Goal: Task Accomplishment & Management: Use online tool/utility

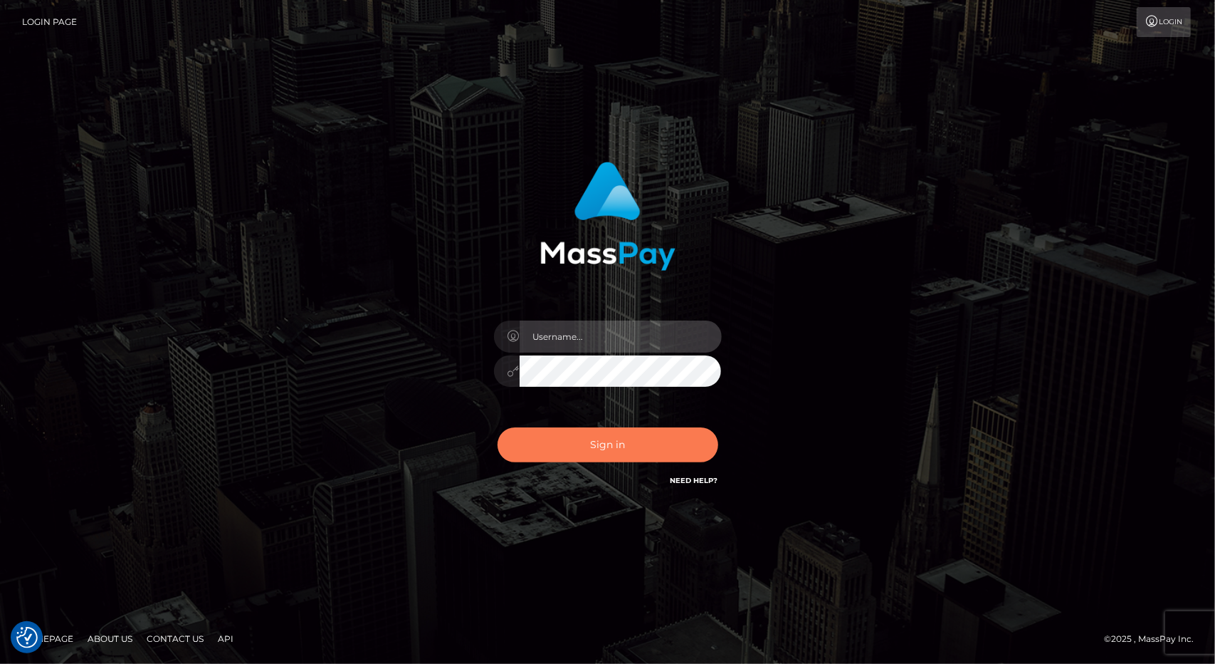
type input "tinan"
click at [634, 441] on button "Sign in" at bounding box center [608, 444] width 221 height 35
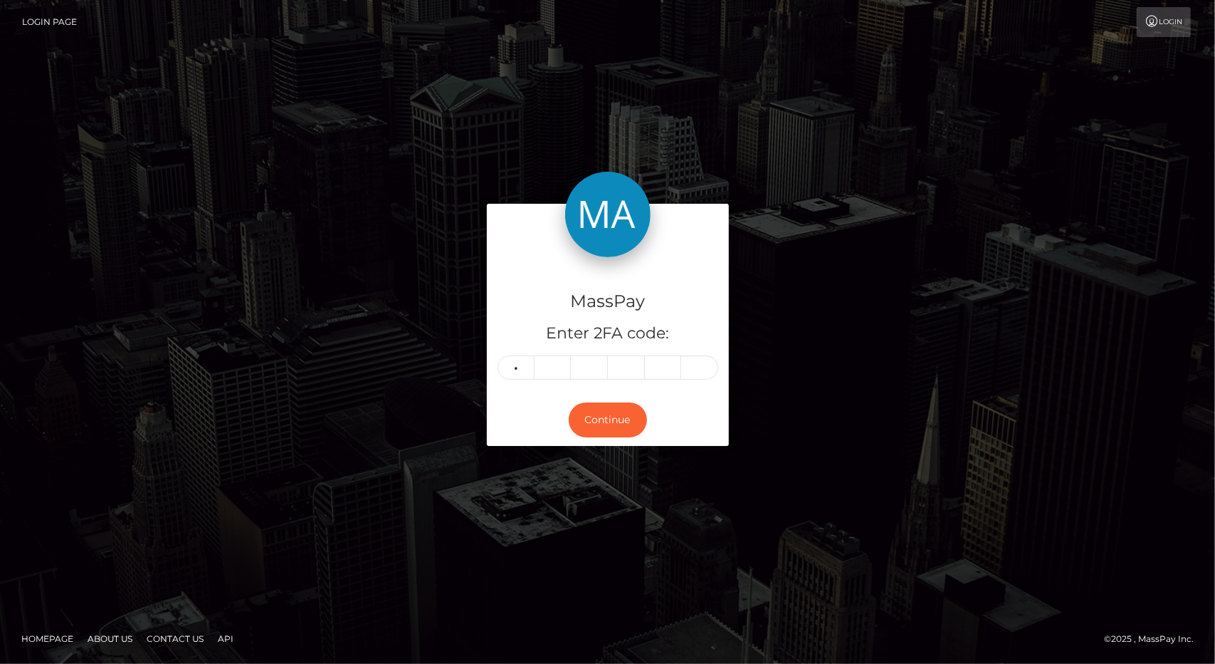
type input "9"
type input "6"
type input "0"
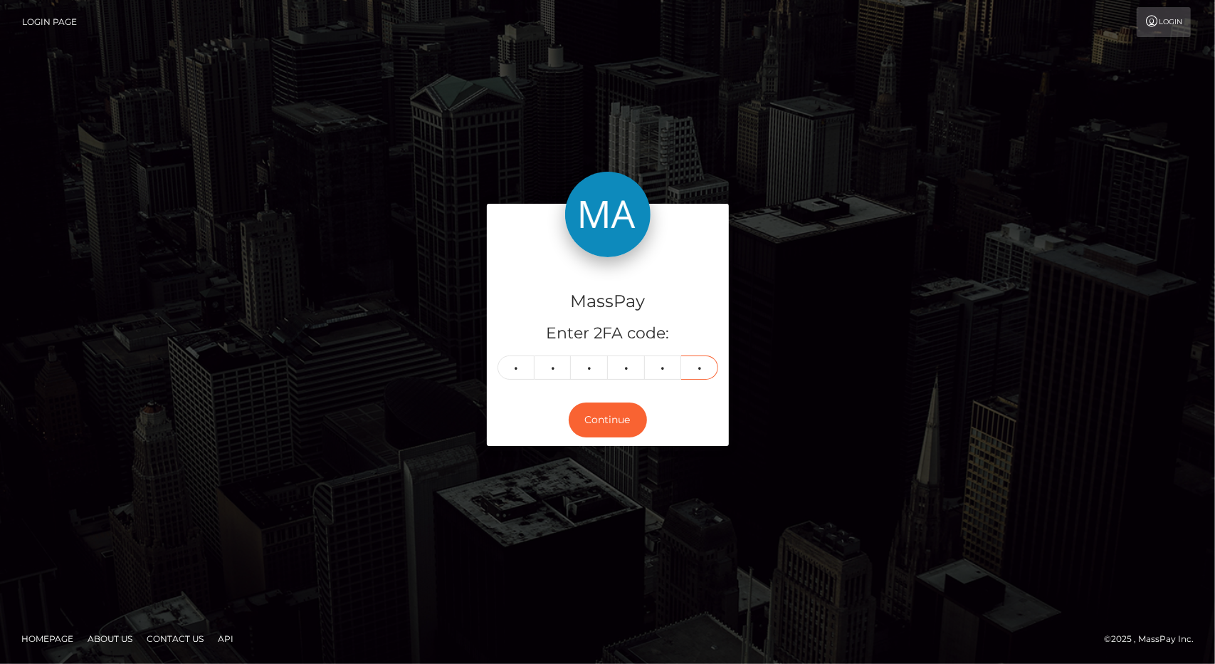
type input "0"
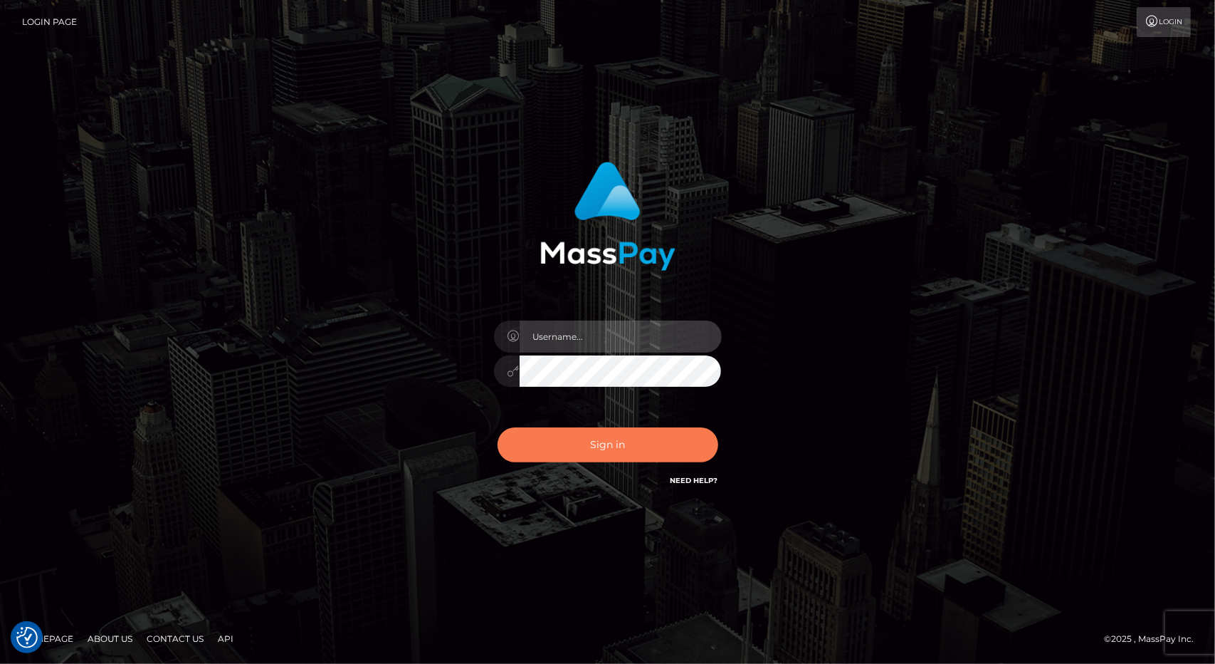
type input "tinan"
click at [663, 441] on button "Sign in" at bounding box center [608, 444] width 221 height 35
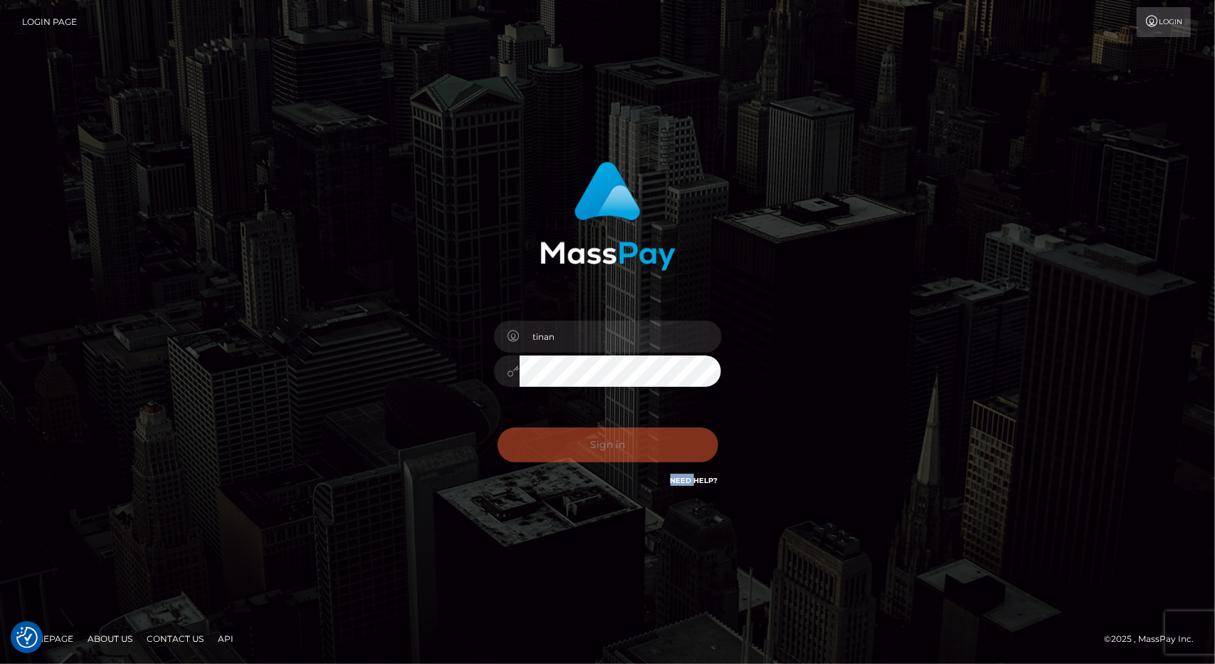
click at [663, 441] on div "Sign in Need Help?" at bounding box center [607, 450] width 249 height 63
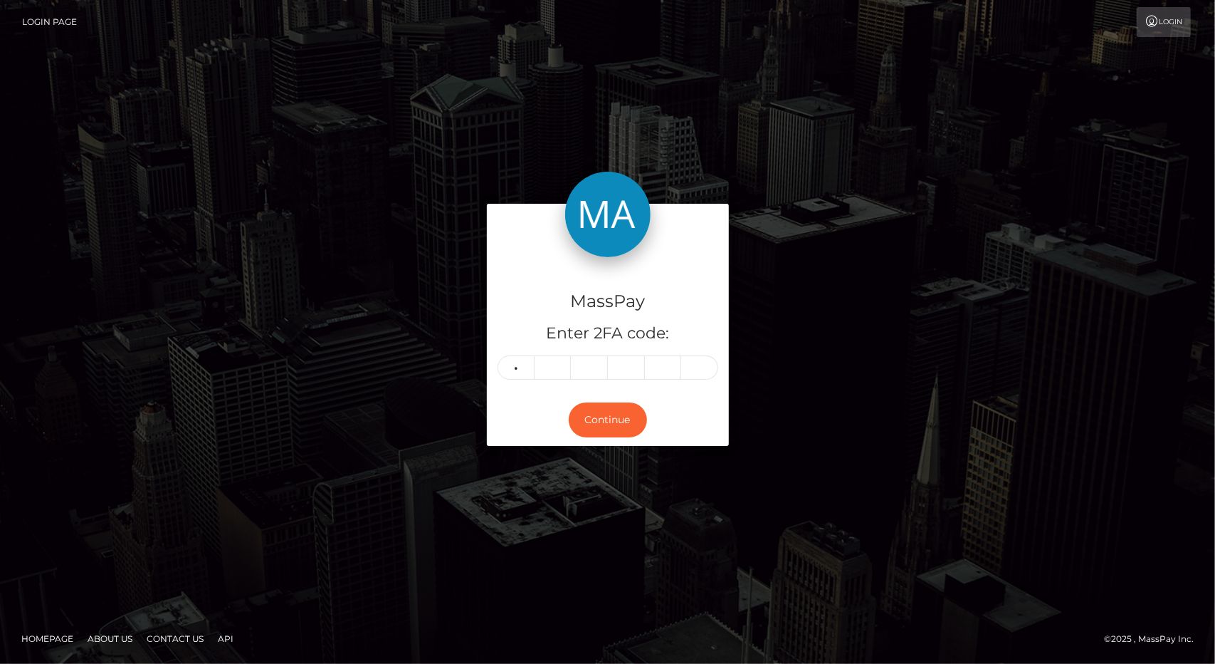
type input "4"
type input "1"
type input "5"
type input "2"
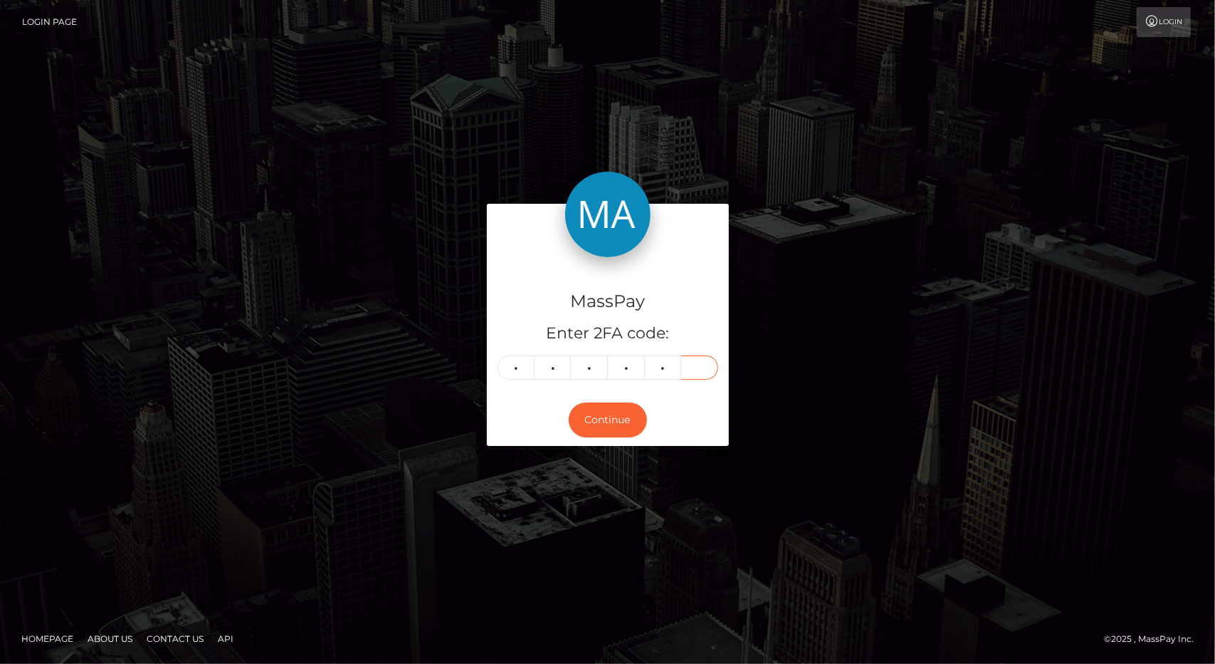
type input "6"
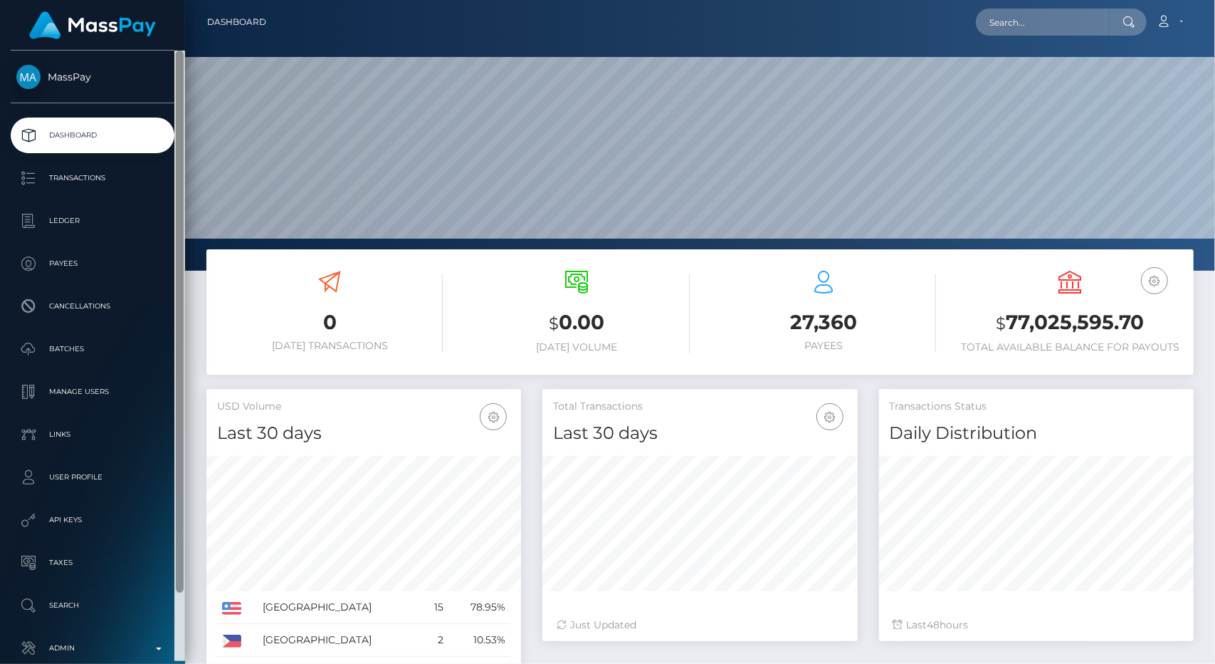
scroll to position [75, 0]
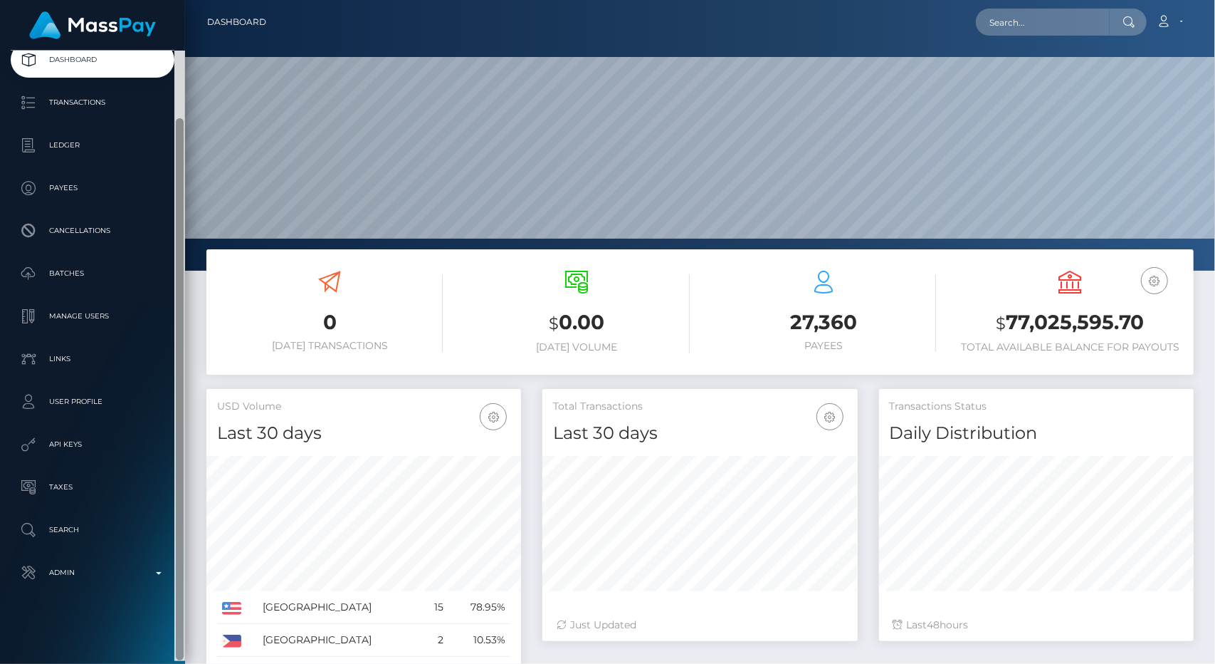
drag, startPoint x: 179, startPoint y: 193, endPoint x: 201, endPoint y: 454, distance: 261.5
click at [201, 454] on div "MassPay Dashboard Transactions Ledger Payees 0 $" at bounding box center [607, 332] width 1215 height 664
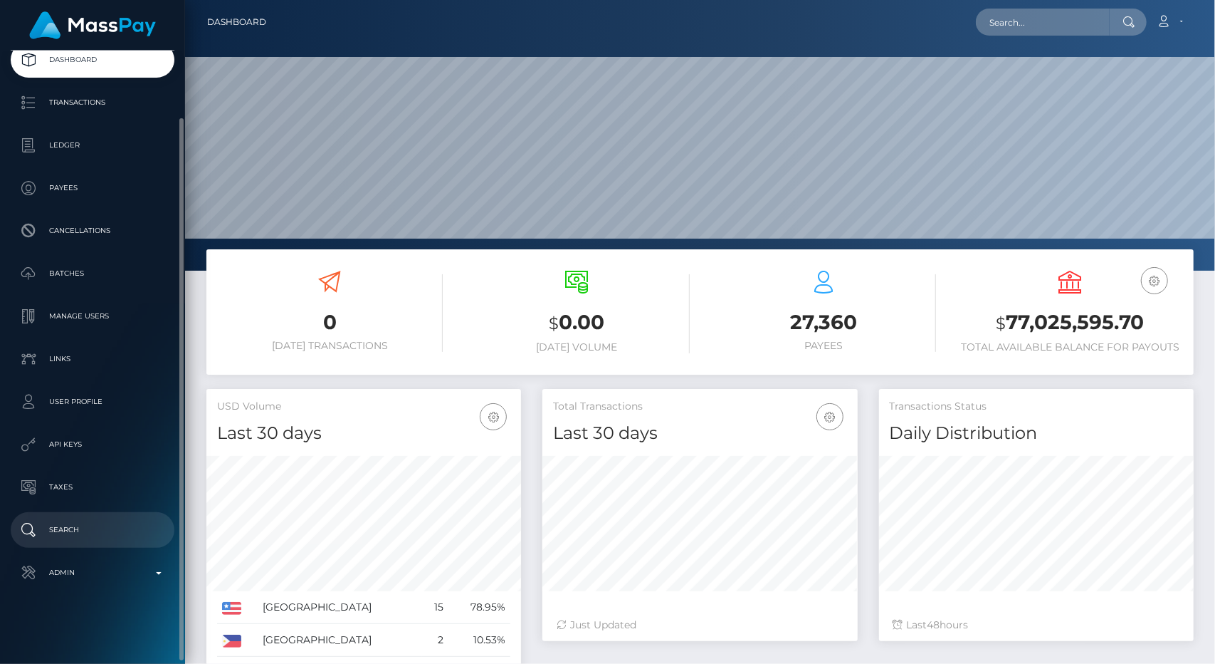
click at [108, 544] on link "Search" at bounding box center [93, 530] width 164 height 36
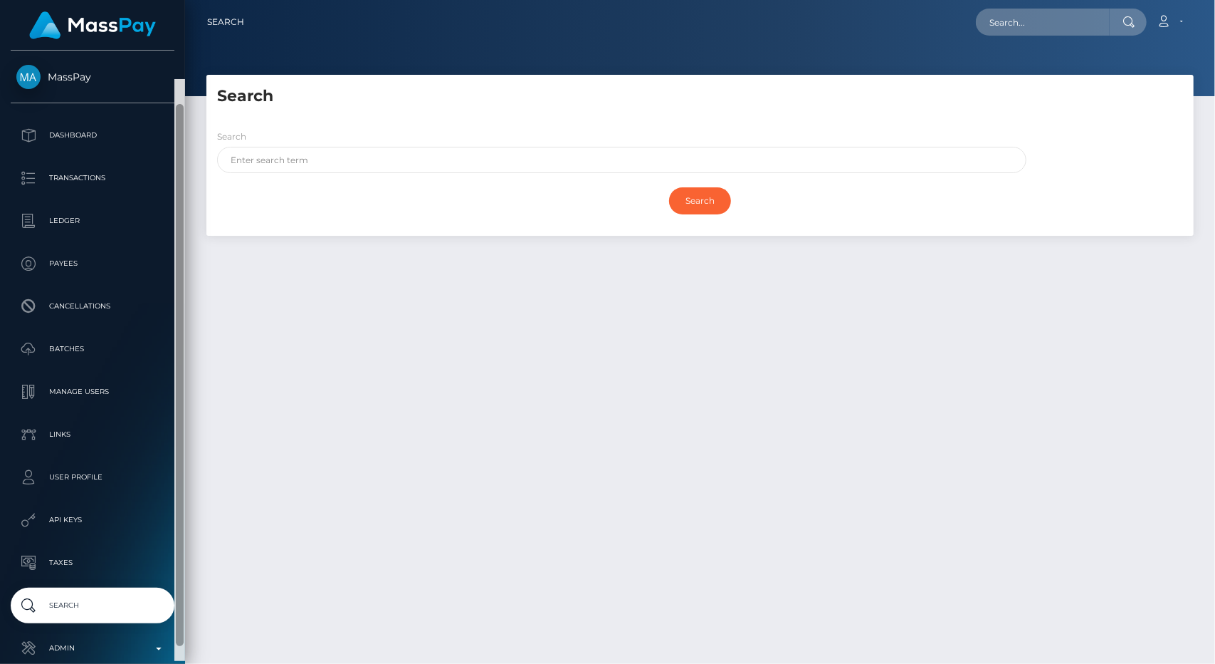
scroll to position [75, 0]
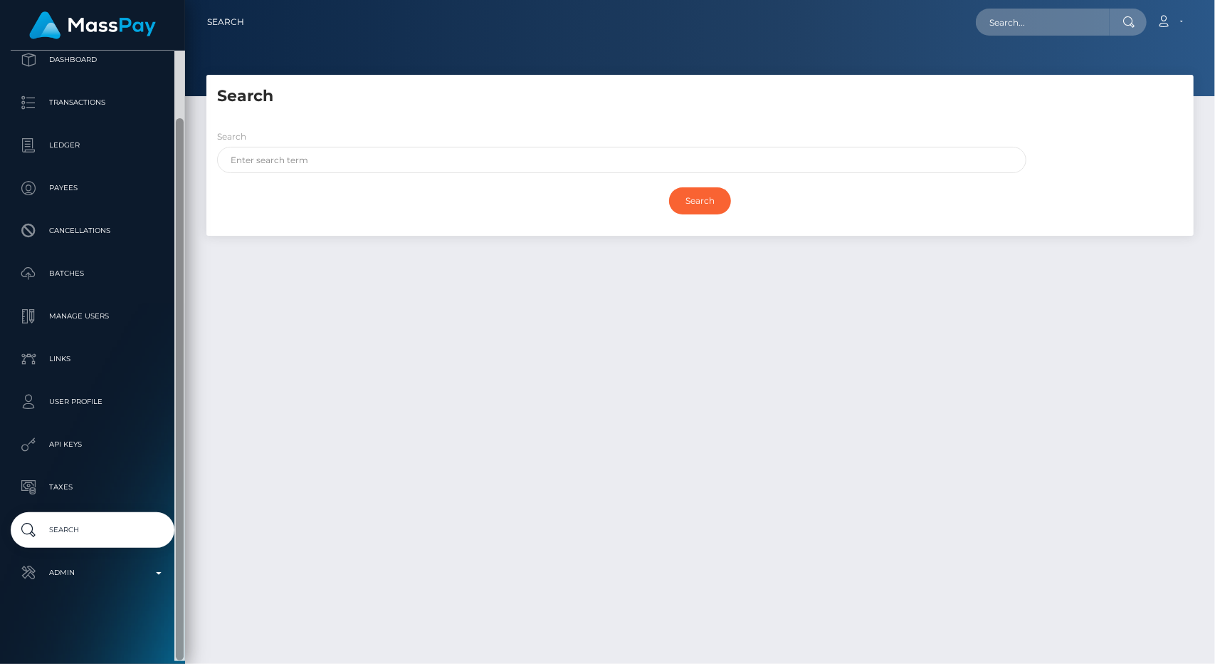
drag, startPoint x: 178, startPoint y: 210, endPoint x: 239, endPoint y: 508, distance: 303.7
click at [239, 508] on div "MassPay Dashboard Transactions Ledger Payees" at bounding box center [607, 332] width 1215 height 664
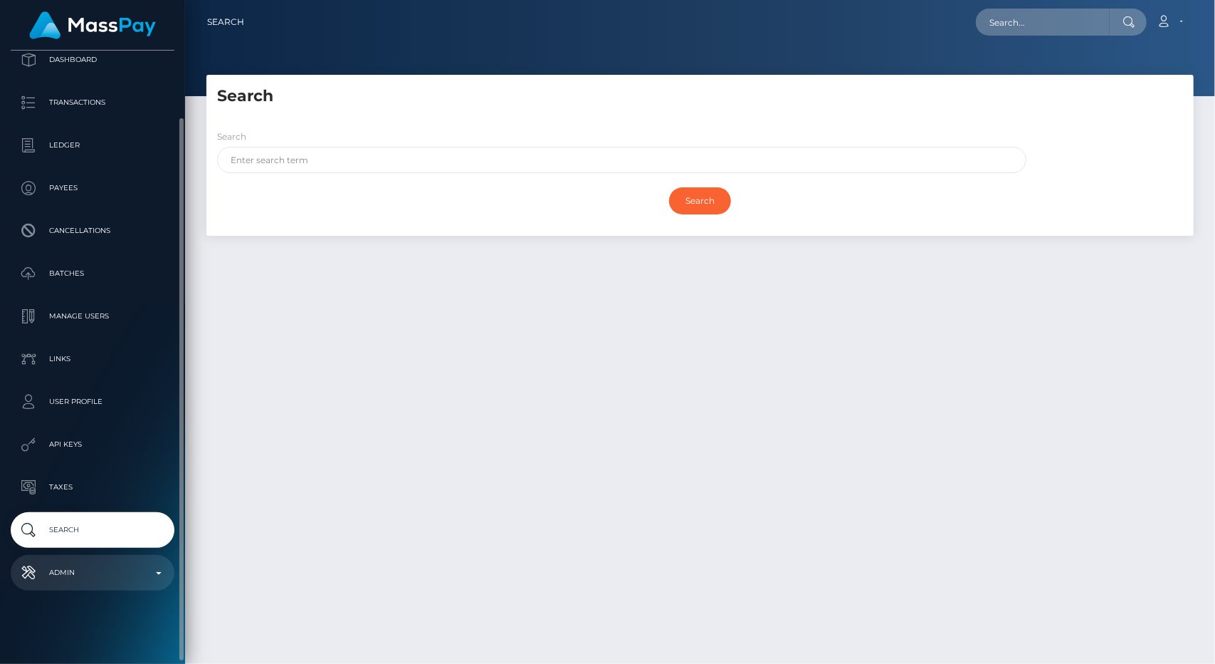
click at [150, 580] on p "Admin" at bounding box center [92, 572] width 152 height 21
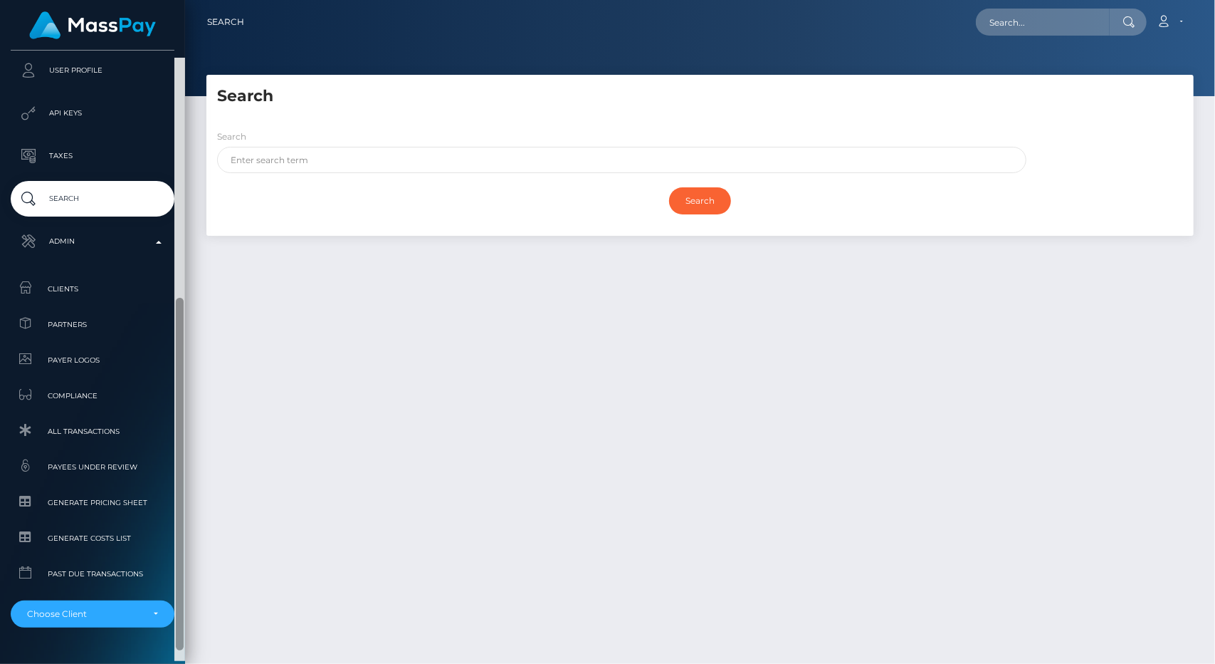
scroll to position [414, 0]
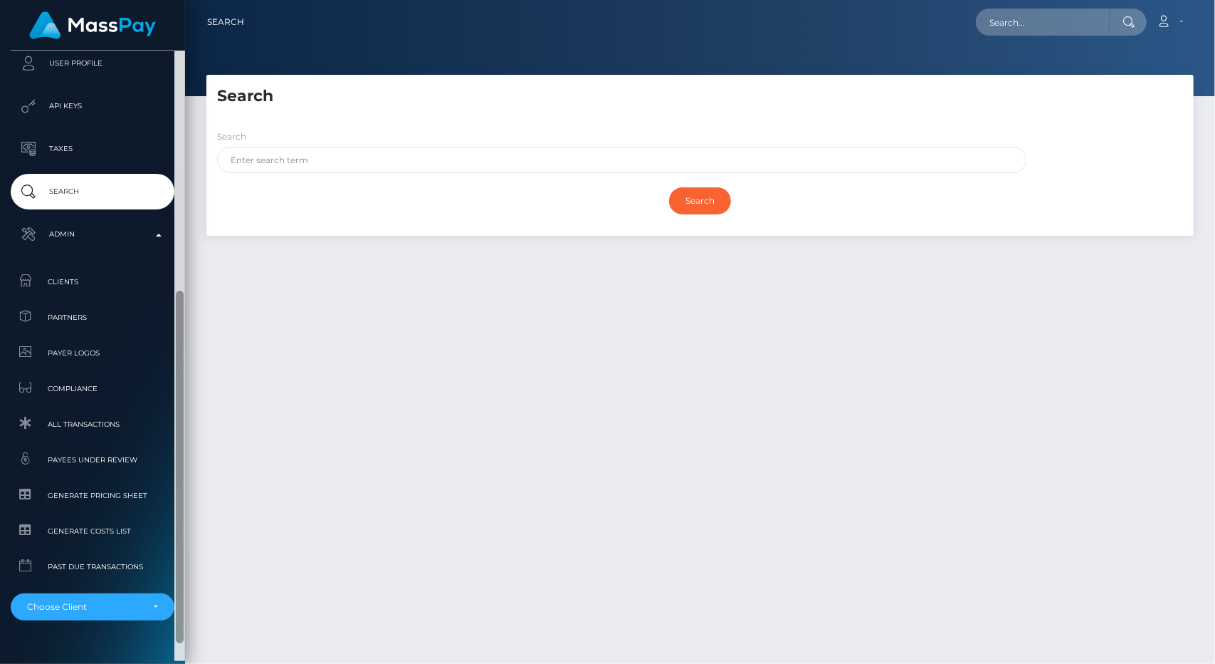
drag, startPoint x: 177, startPoint y: 394, endPoint x: 271, endPoint y: 697, distance: 317.8
click at [271, 663] on html "MassPay Dashboard Transactions Ledger Payees Cancellations Links" at bounding box center [607, 332] width 1215 height 664
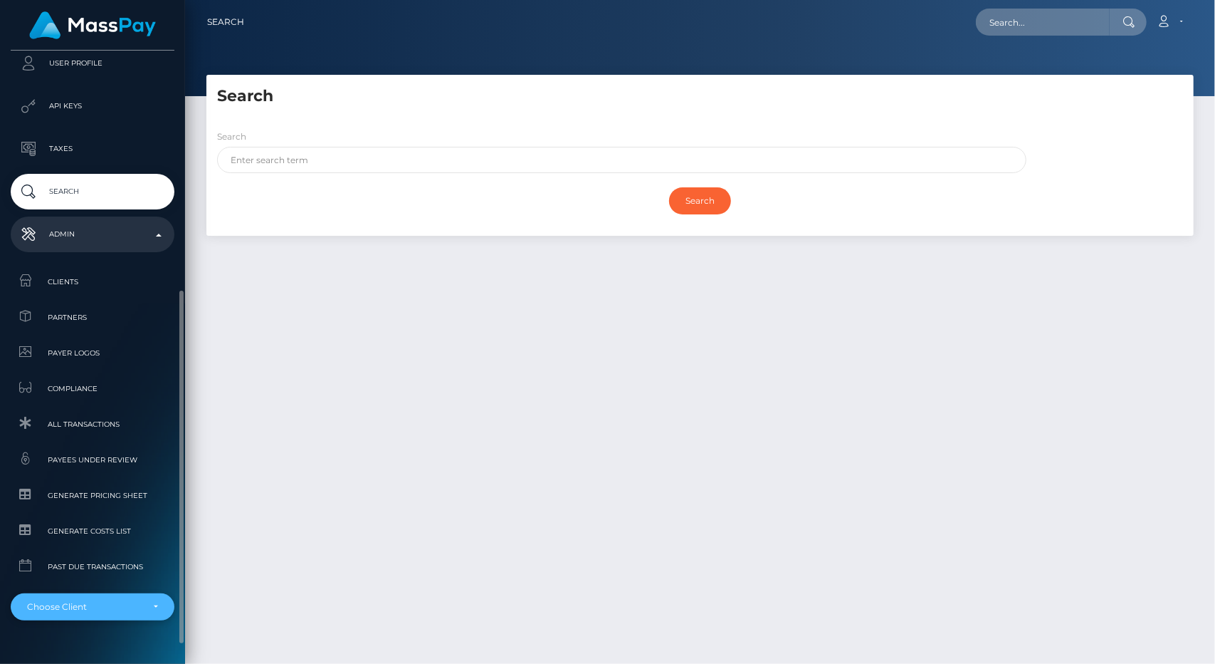
click at [123, 609] on div "Choose Client" at bounding box center [84, 606] width 115 height 11
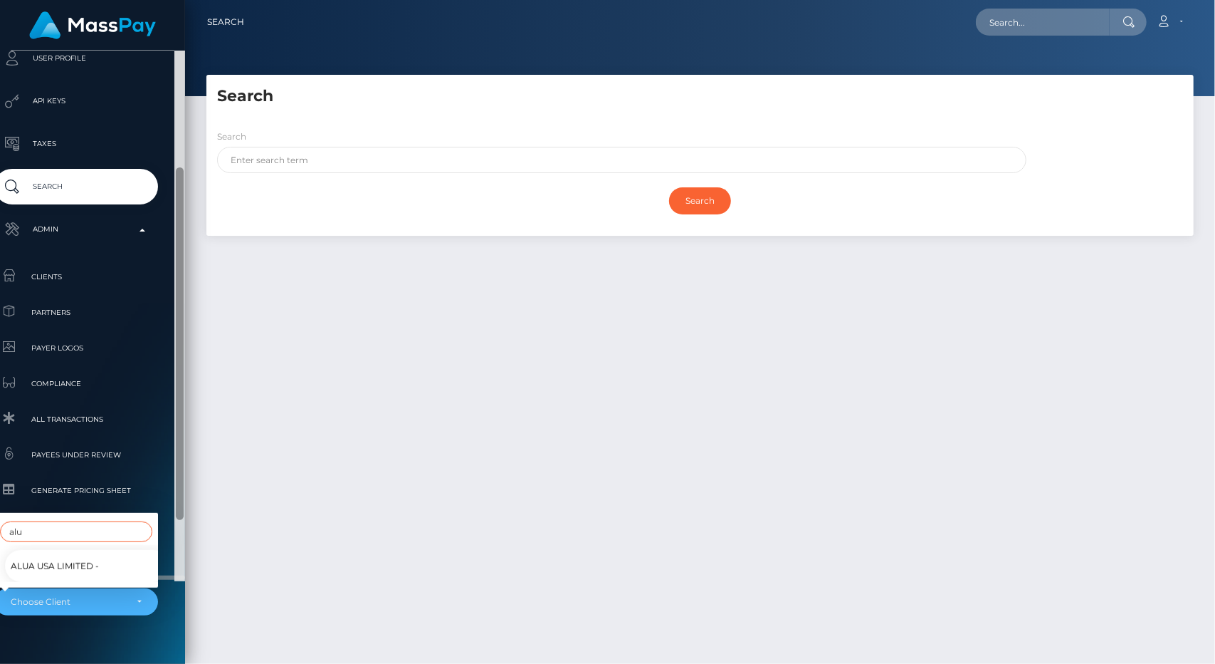
scroll to position [444, 16]
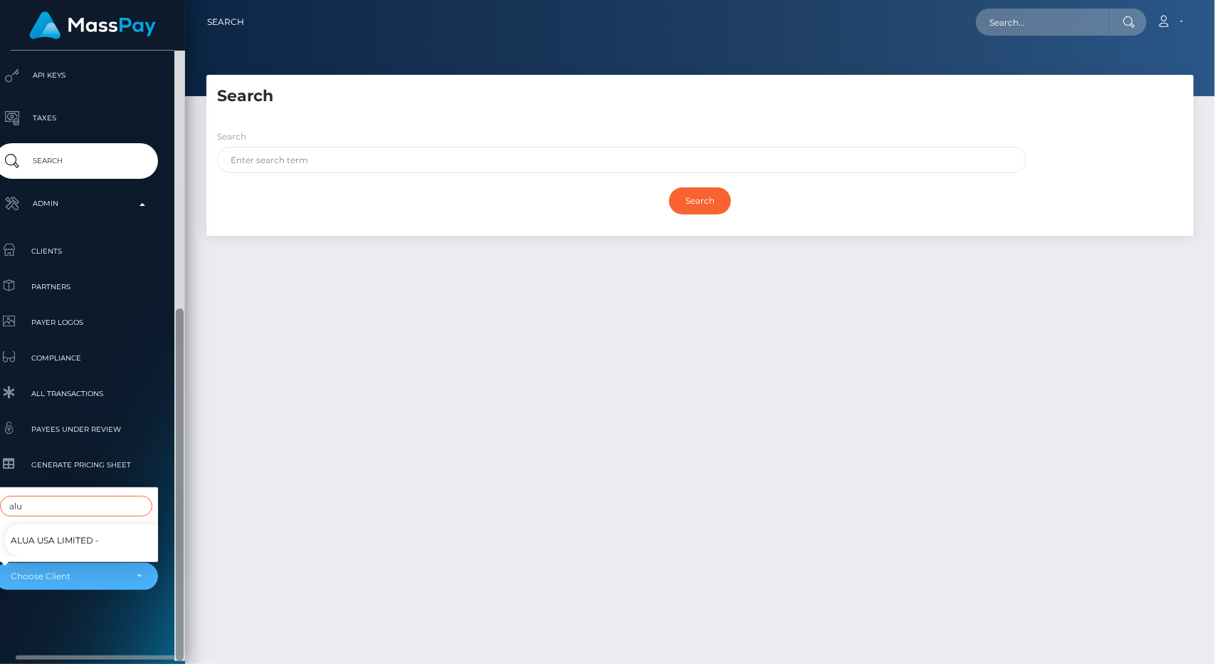
drag, startPoint x: 181, startPoint y: 466, endPoint x: 179, endPoint y: 614, distance: 148.1
click at [179, 614] on div at bounding box center [180, 484] width 8 height 352
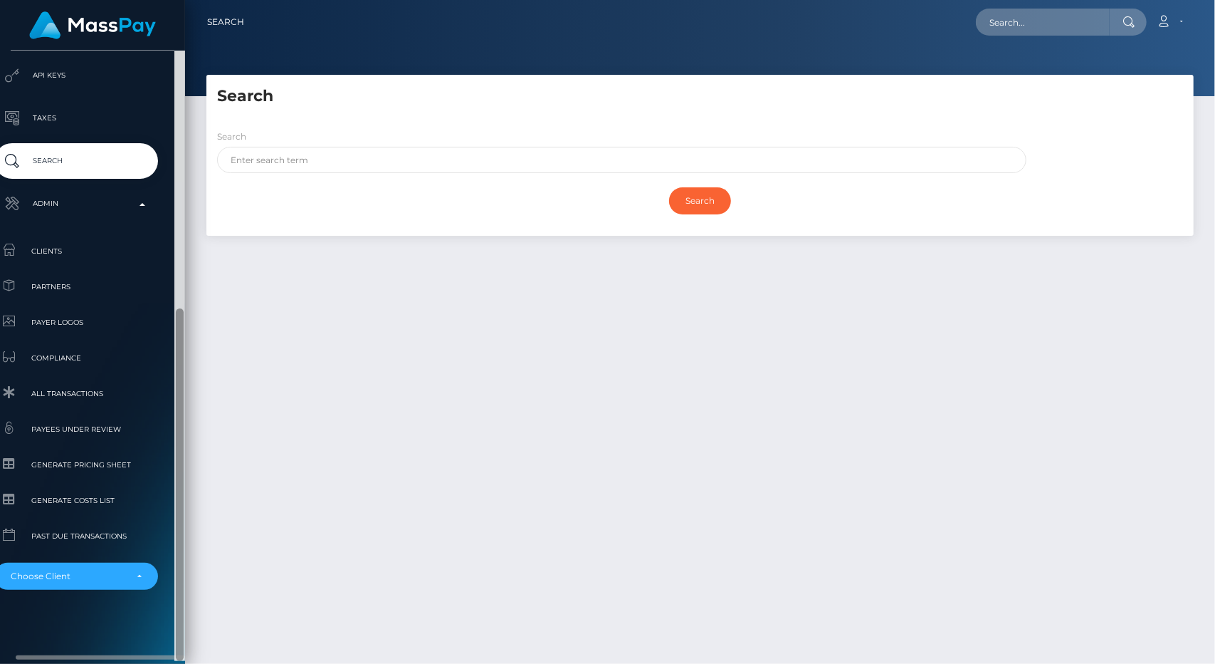
type input "alu"
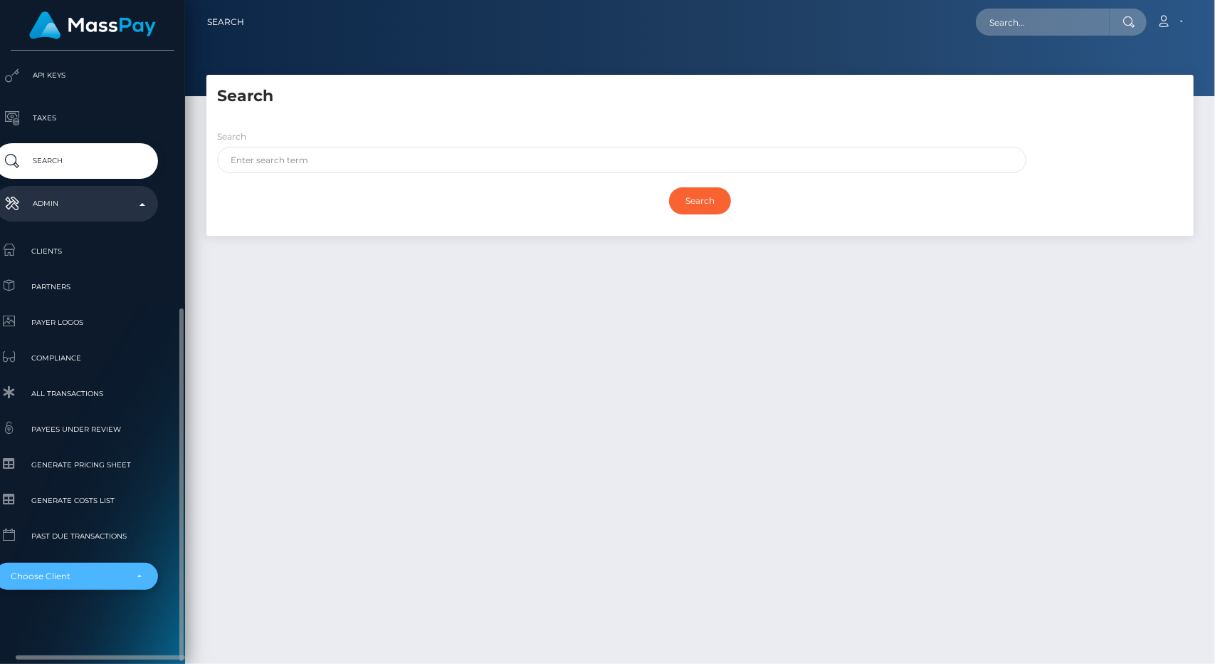
click at [124, 582] on div "Choose Client" at bounding box center [68, 575] width 115 height 11
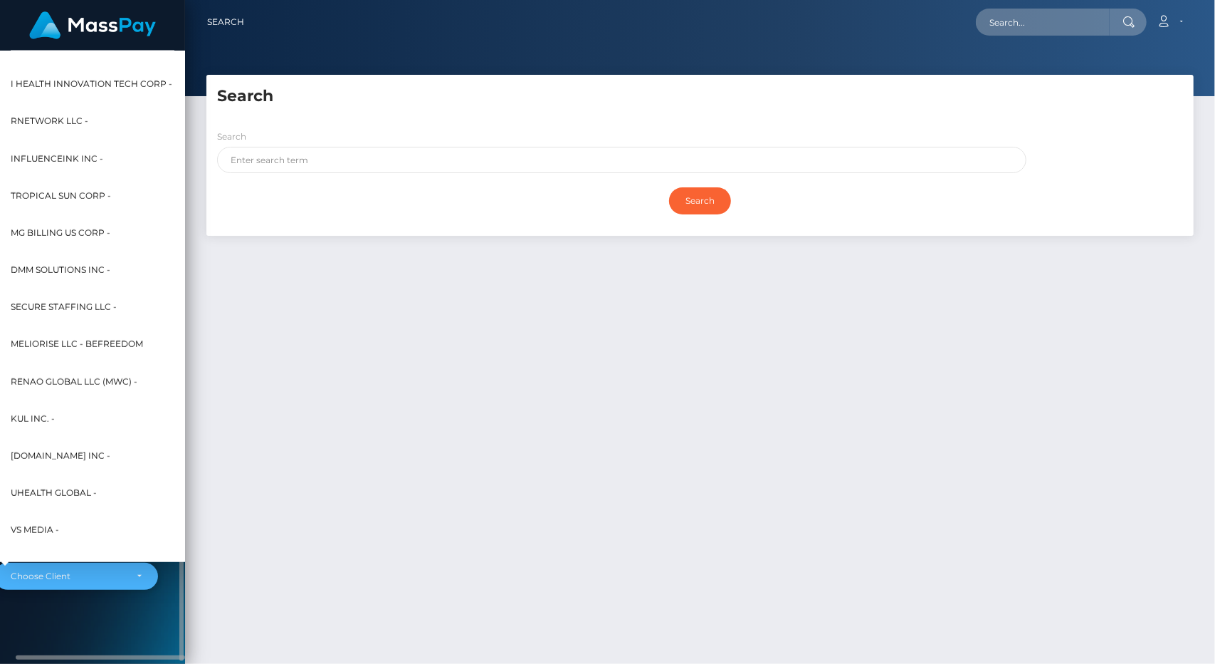
scroll to position [94, 0]
select select "23"
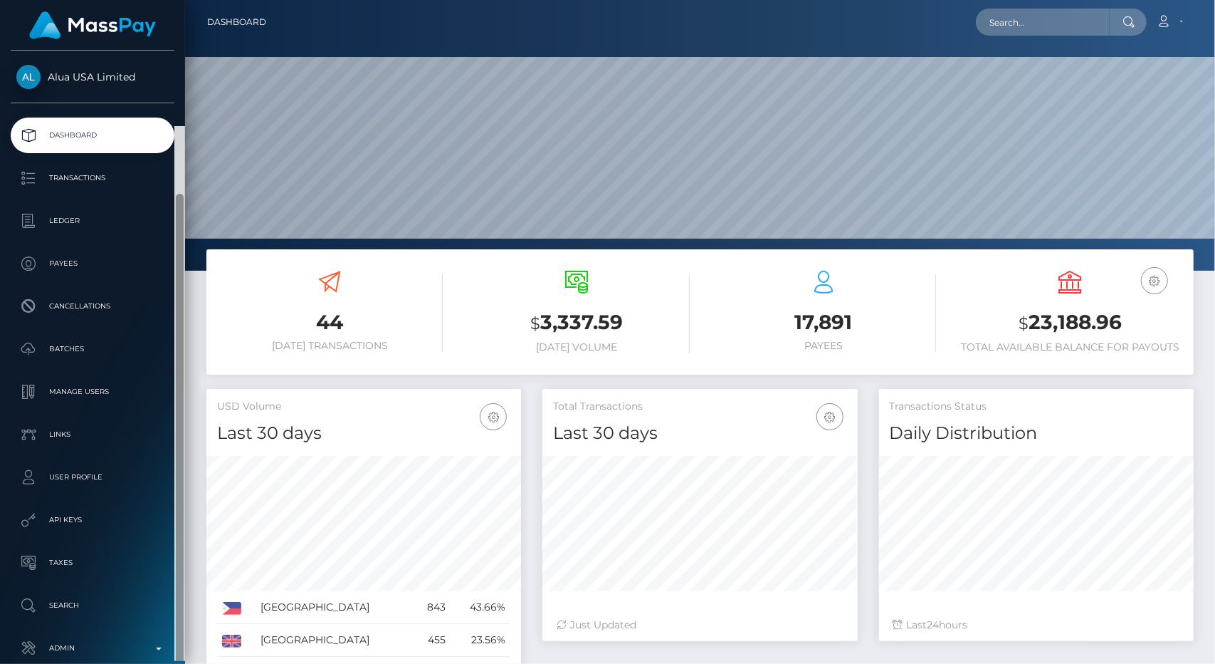
scroll to position [252, 315]
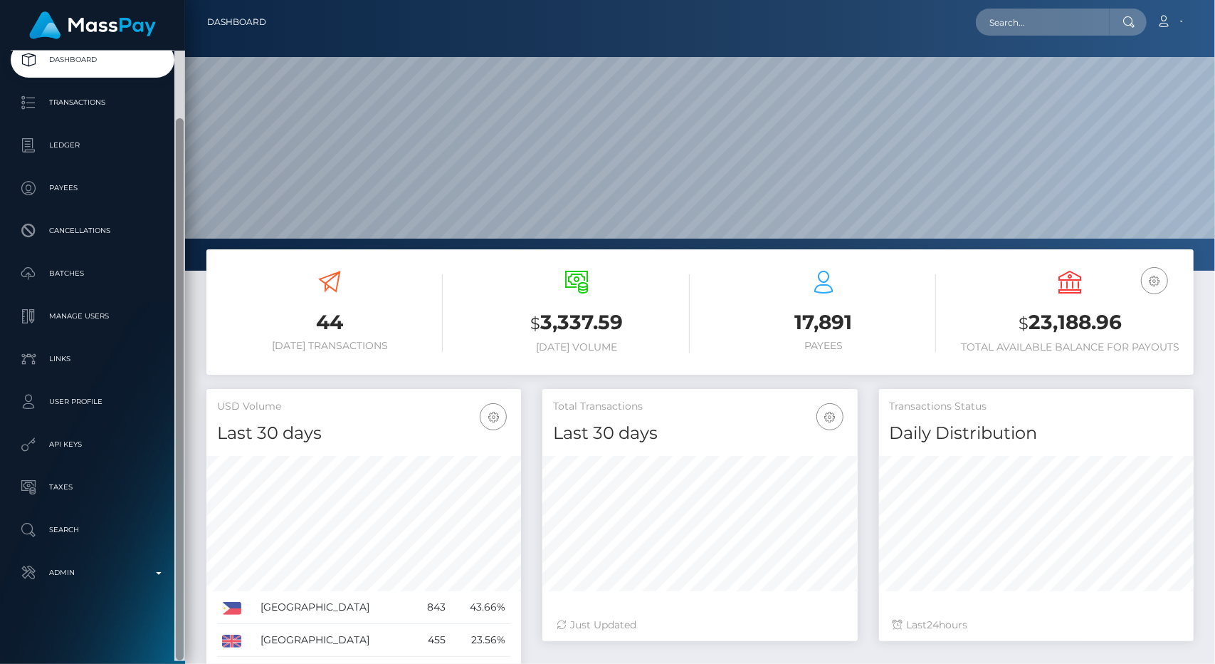
click at [222, 391] on div "Alua USA Limited Dashboard Transactions Ledger Payees Cancellations" at bounding box center [607, 332] width 1215 height 664
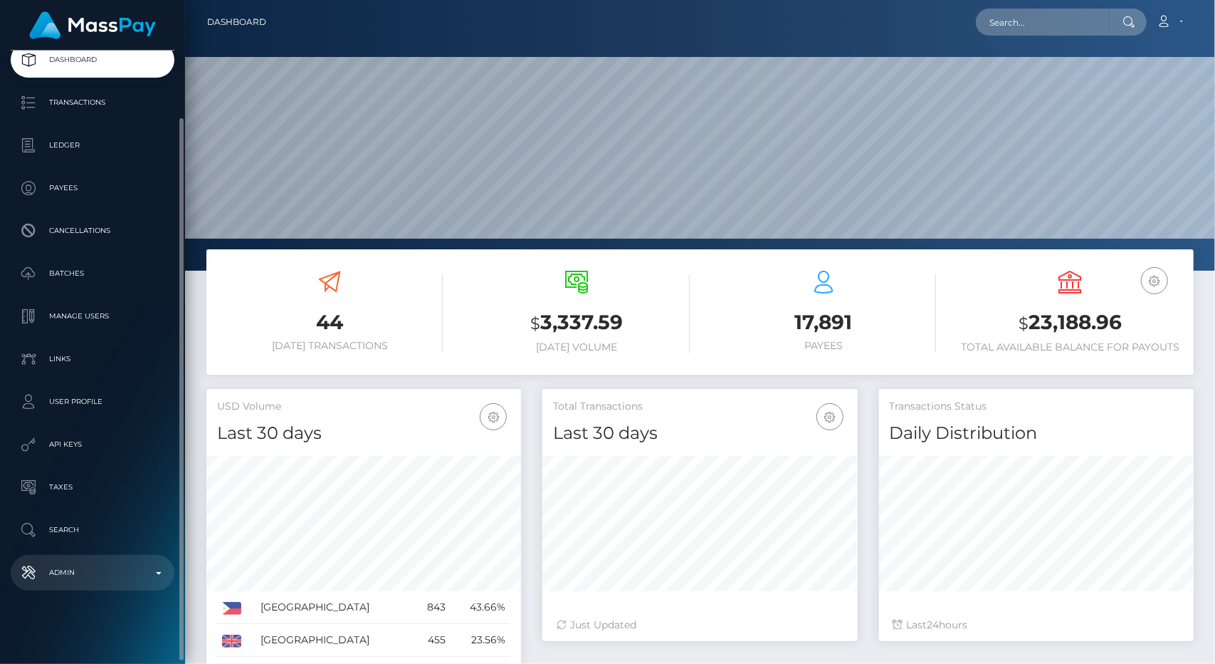
click at [134, 562] on p "Admin" at bounding box center [92, 572] width 152 height 21
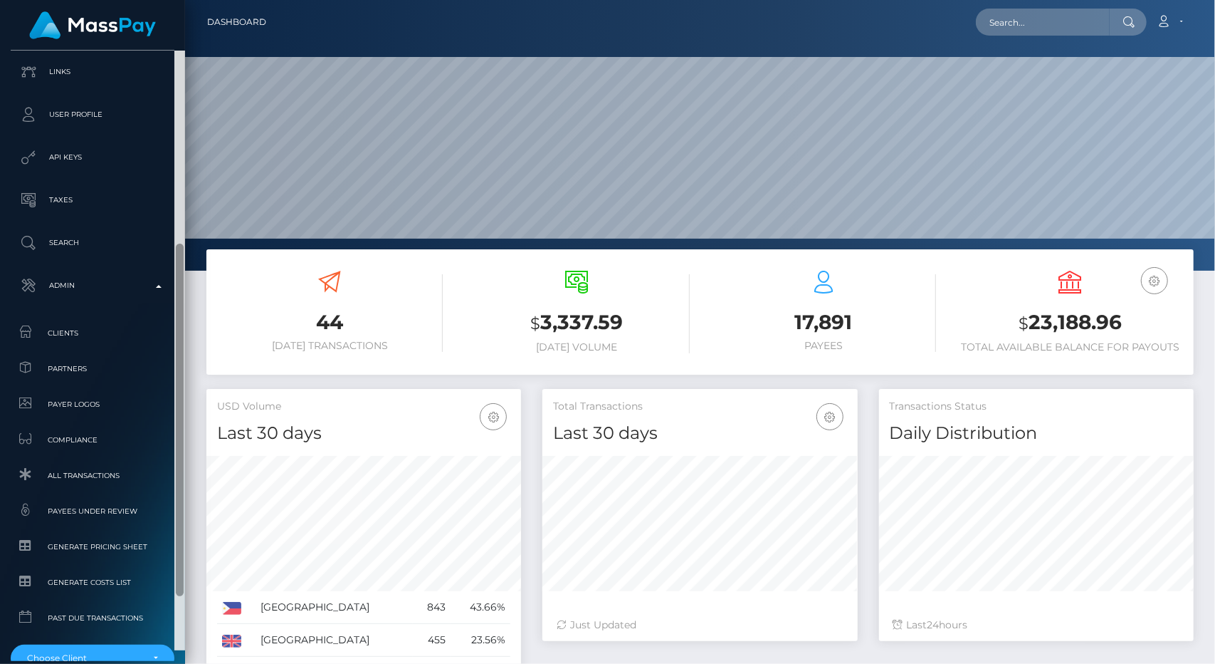
scroll to position [444, 0]
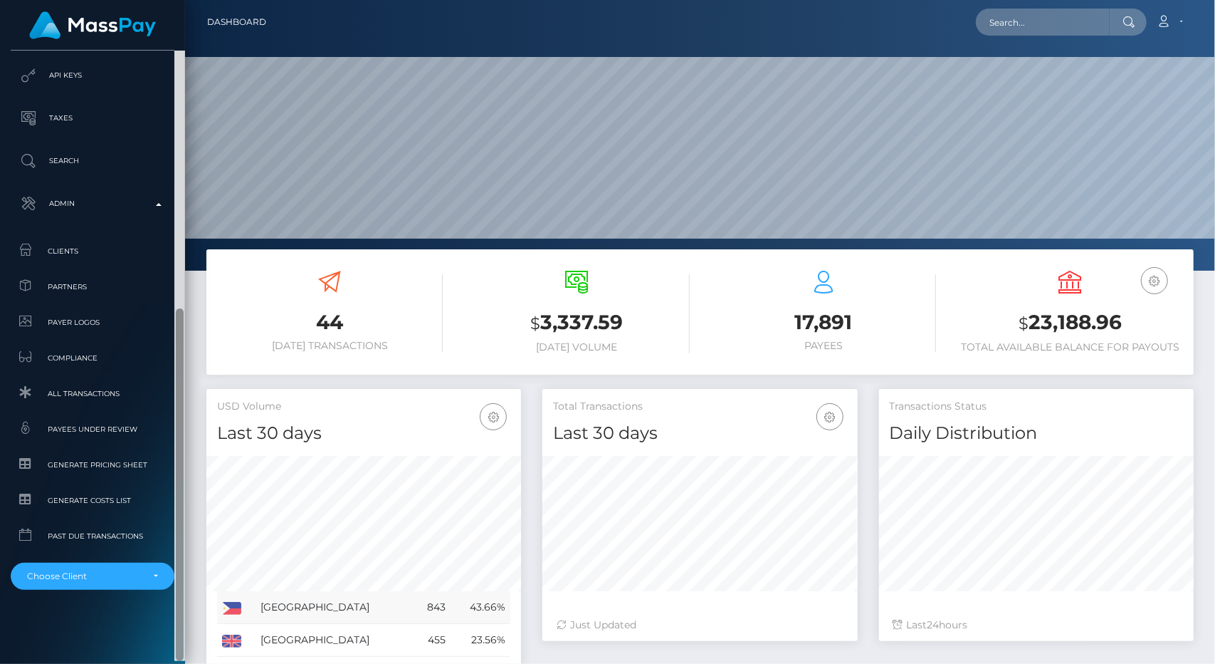
drag, startPoint x: 176, startPoint y: 202, endPoint x: 225, endPoint y: 609, distance: 409.5
click at [225, 609] on div "Alua USA Limited Dashboard Transactions Ledger Payees Cancellations" at bounding box center [607, 332] width 1215 height 664
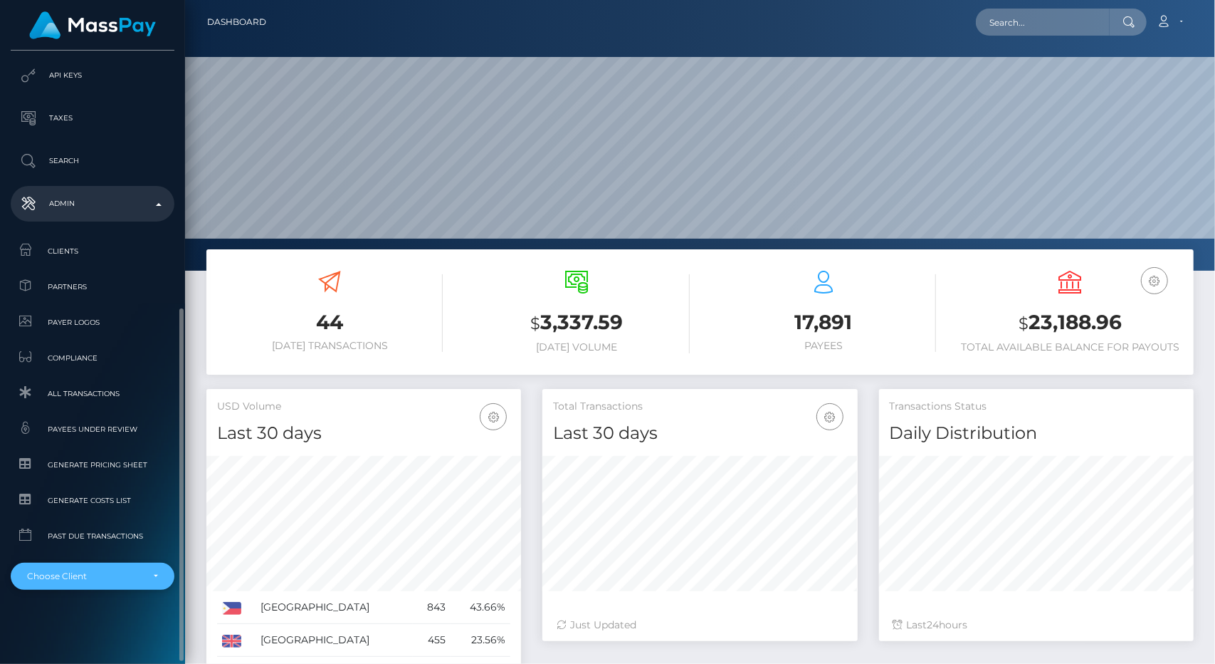
click at [120, 579] on div "Choose Client" at bounding box center [84, 575] width 115 height 11
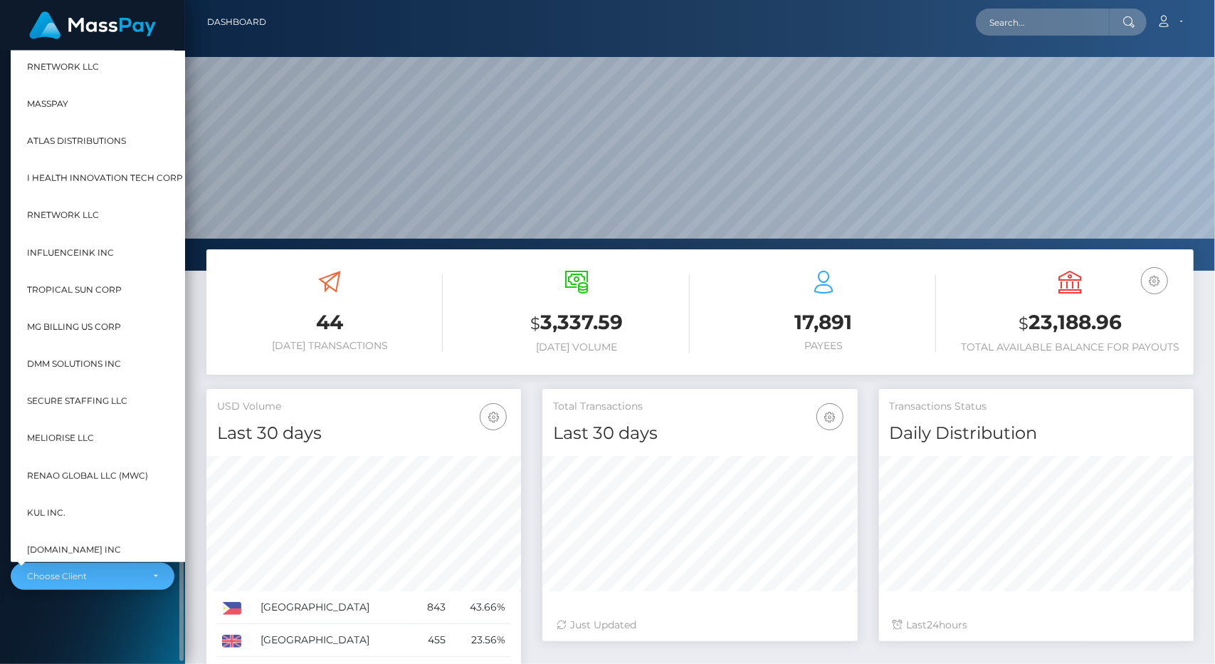
click at [120, 579] on div "Choose Client" at bounding box center [84, 575] width 115 height 11
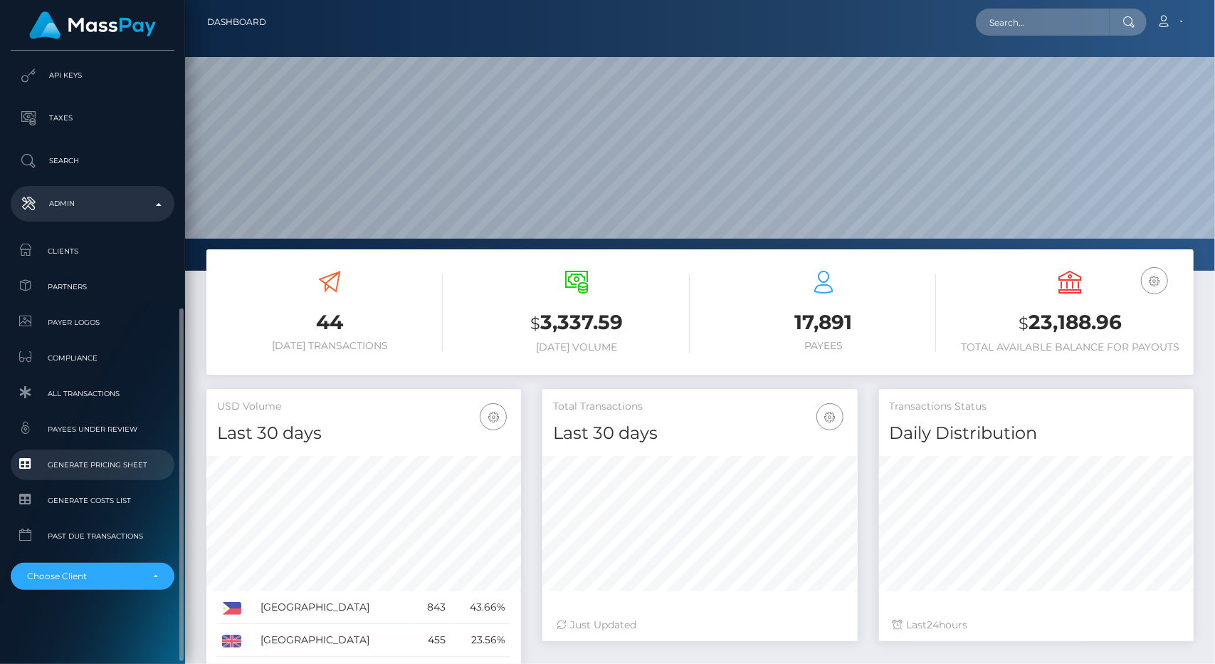
click at [110, 475] on link "Generate Pricing Sheet" at bounding box center [93, 464] width 164 height 31
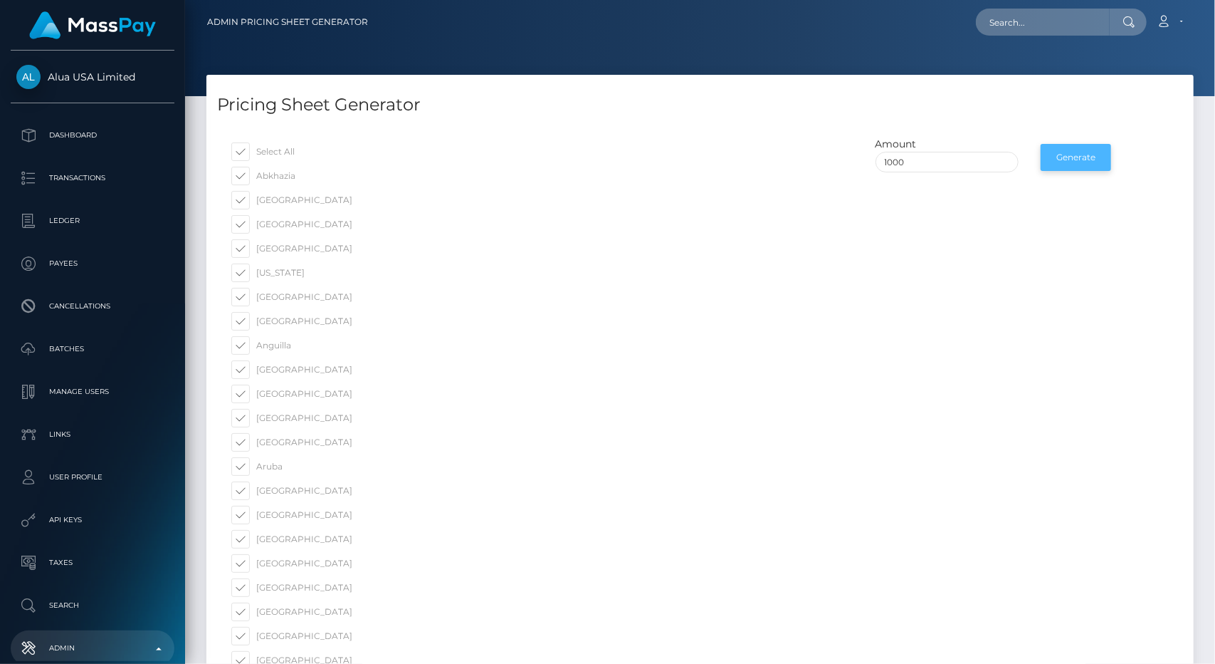
click at [1092, 162] on button "Generate" at bounding box center [1076, 157] width 70 height 27
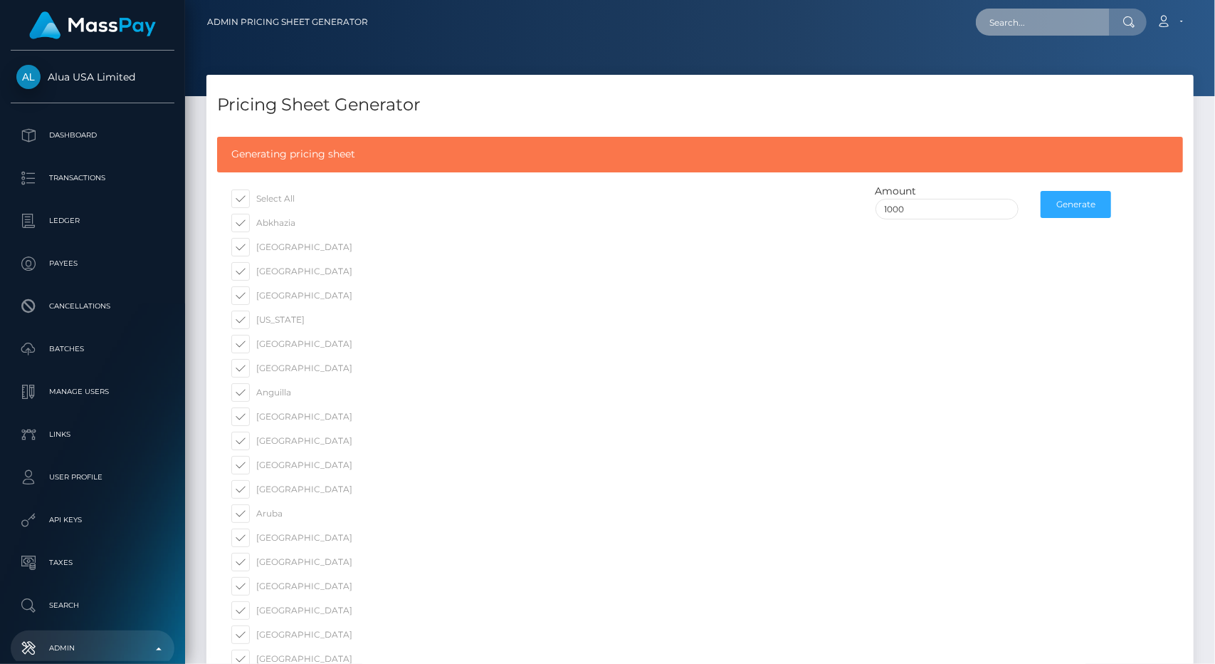
click at [1008, 30] on input "text" at bounding box center [1043, 22] width 134 height 27
paste input "[EMAIL_ADDRESS][DOMAIN_NAME]"
type input "[EMAIL_ADDRESS][DOMAIN_NAME]"
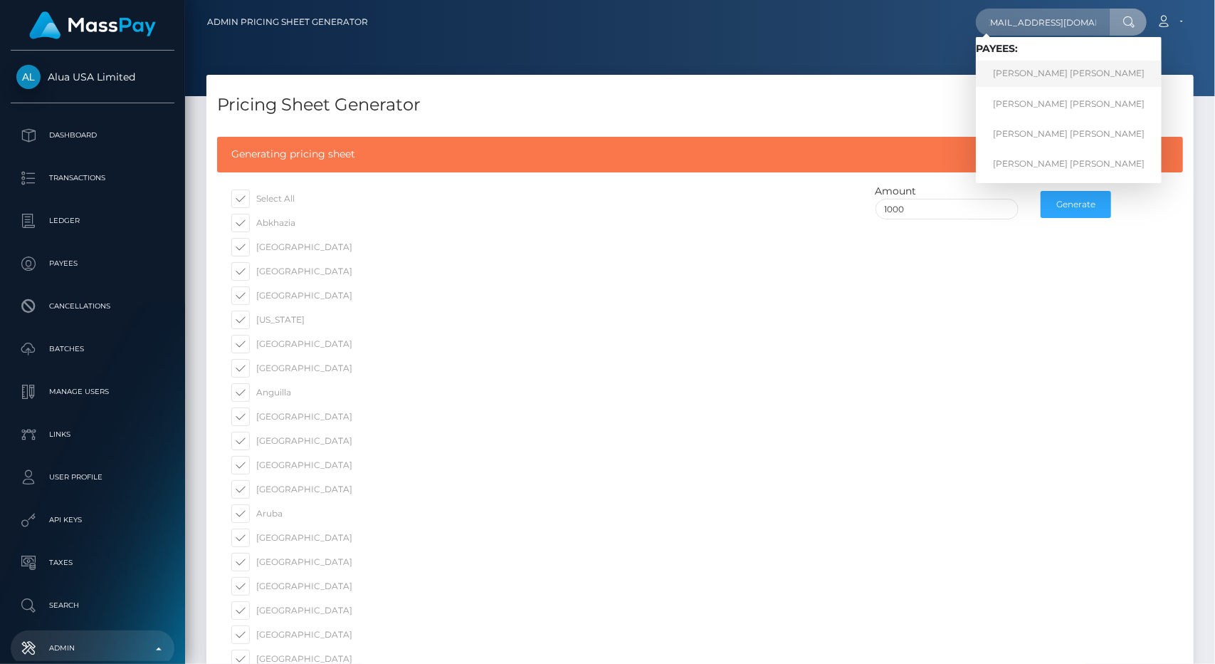
click at [1022, 74] on link "[PERSON_NAME] [PERSON_NAME]" at bounding box center [1069, 74] width 186 height 26
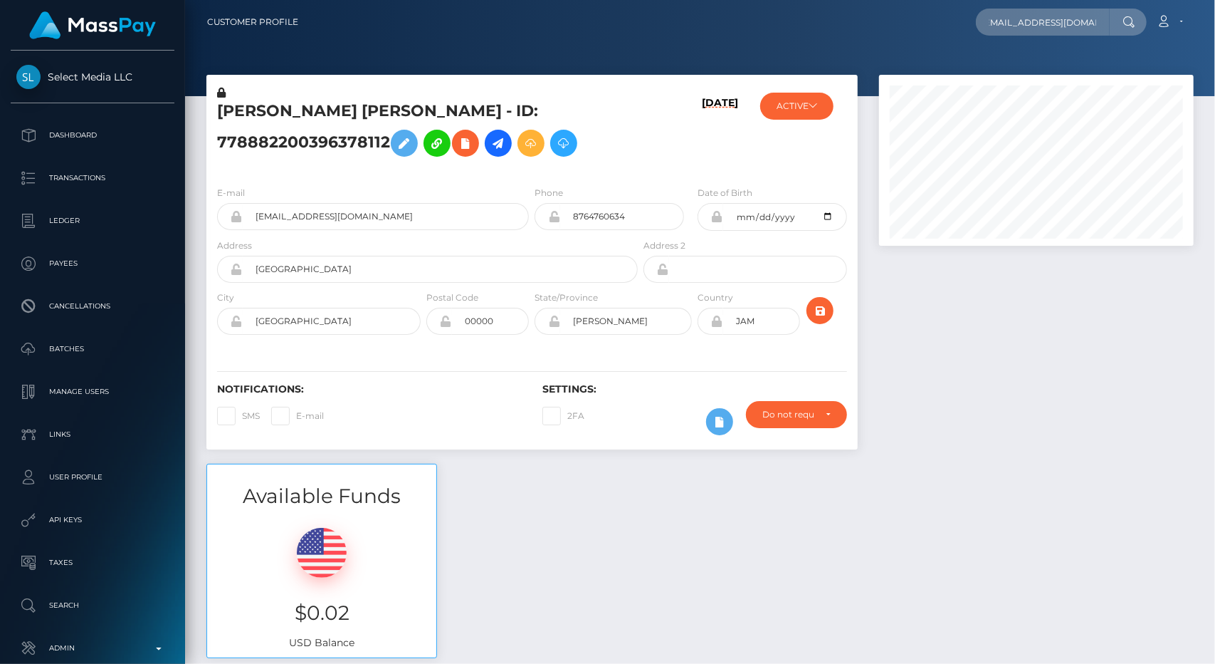
scroll to position [0, 10]
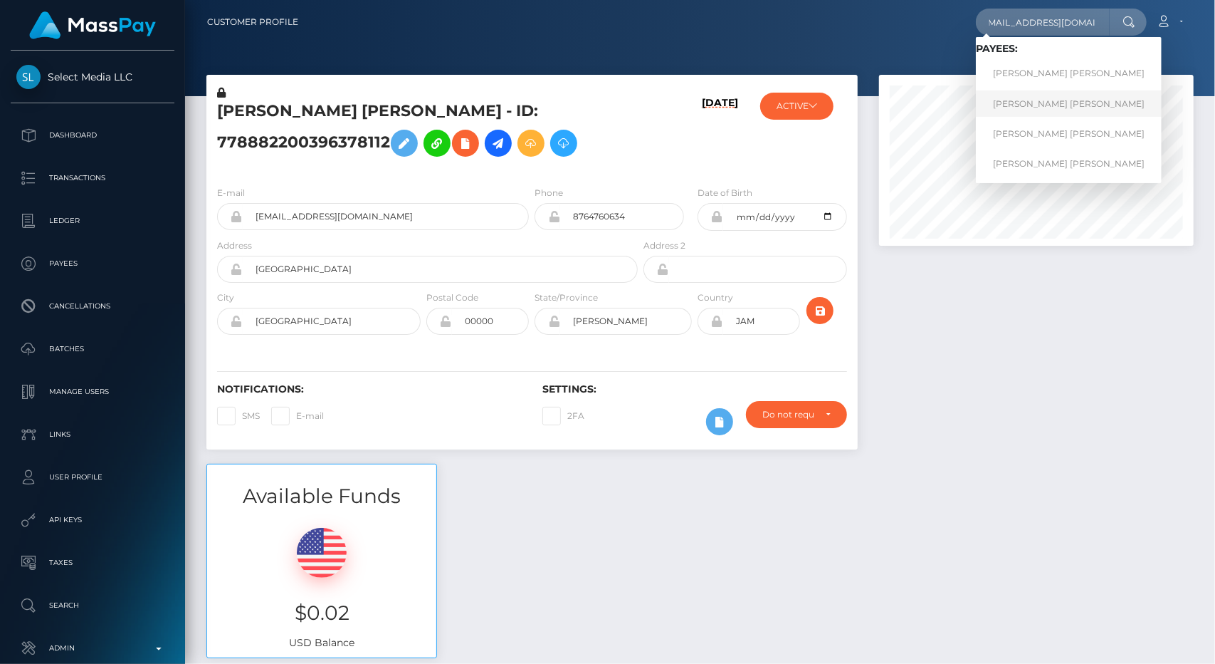
type input "[EMAIL_ADDRESS][DOMAIN_NAME]"
click at [1037, 101] on link "[PERSON_NAME] [PERSON_NAME]" at bounding box center [1069, 103] width 186 height 26
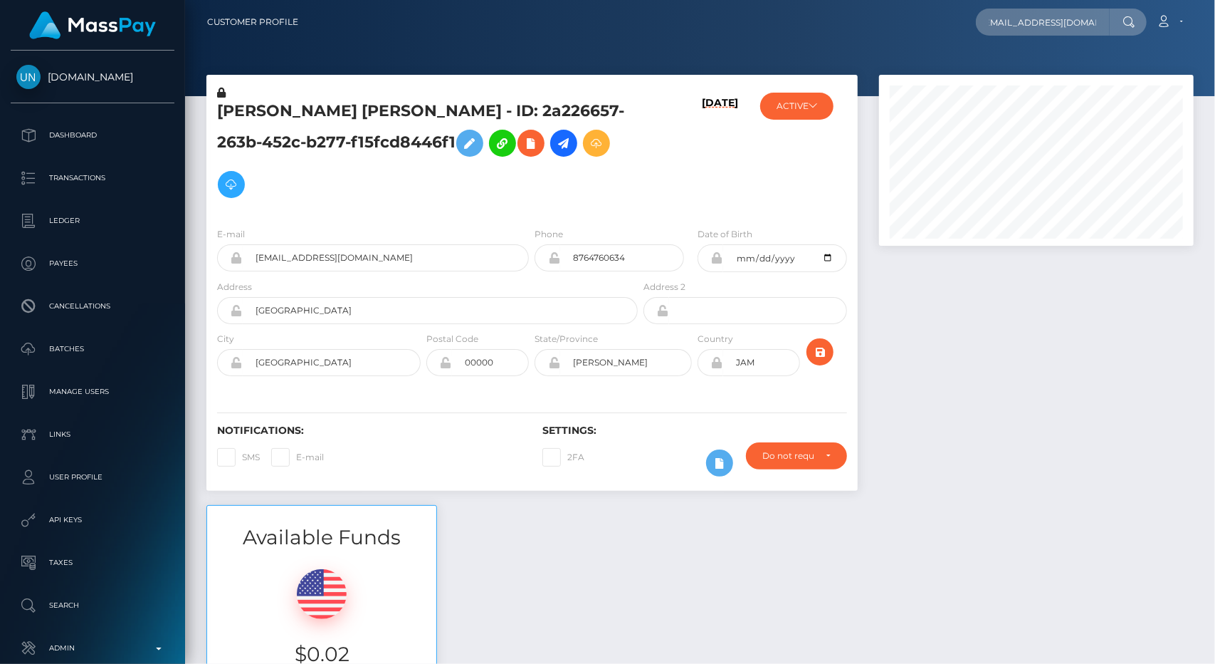
scroll to position [0, 10]
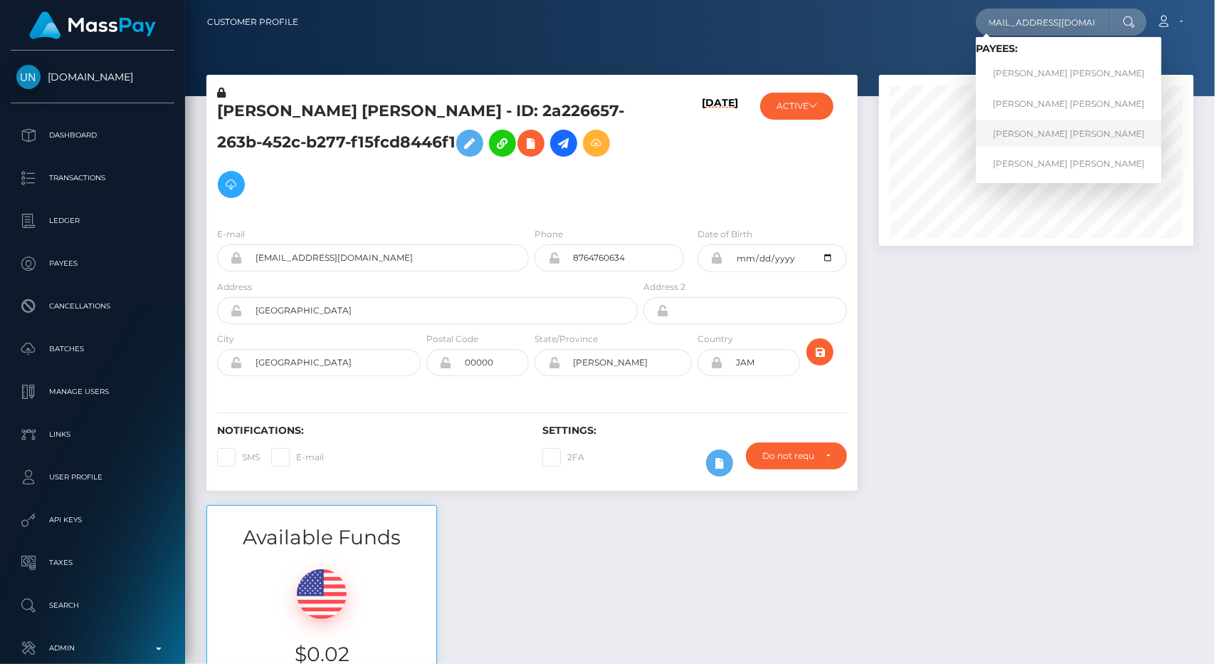
type input "[EMAIL_ADDRESS][DOMAIN_NAME]"
click at [1024, 137] on link "CHRIS ANN COURTNEY ARMSTRONG" at bounding box center [1069, 133] width 186 height 26
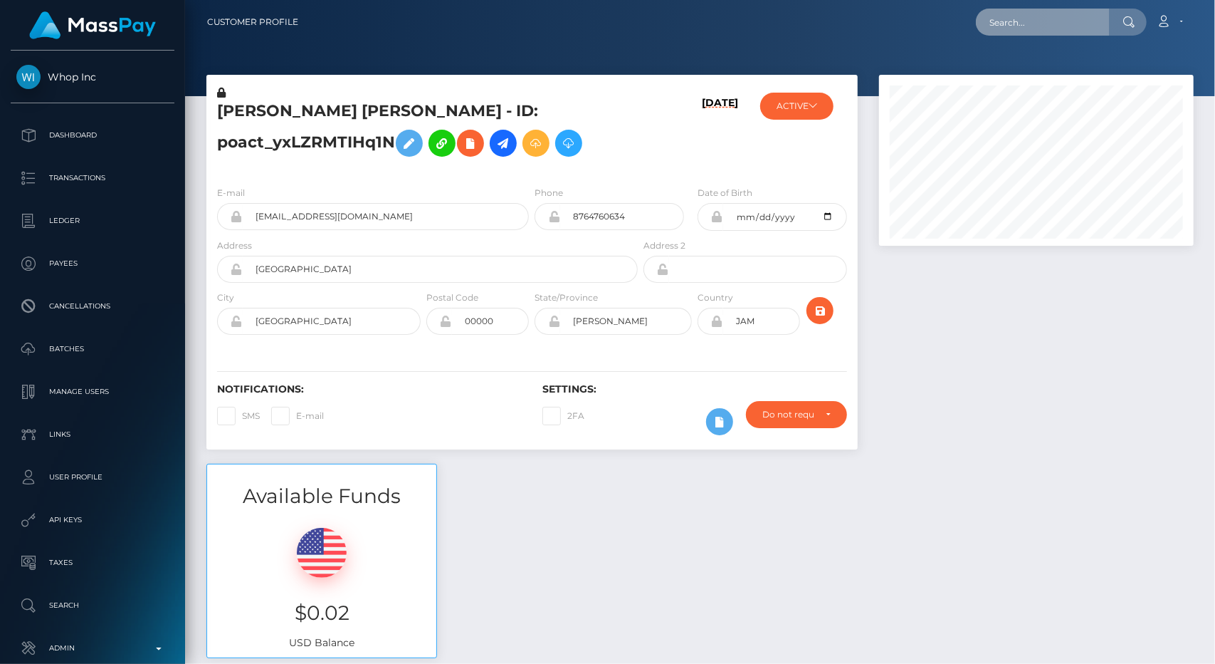
scroll to position [171, 315]
drag, startPoint x: 0, startPoint y: 0, endPoint x: 1028, endPoint y: 21, distance: 1028.4
click at [1028, 21] on input "text" at bounding box center [1043, 22] width 134 height 27
drag, startPoint x: 1028, startPoint y: 21, endPoint x: 1018, endPoint y: 11, distance: 14.1
paste input "bookedchrissy@gmail.com"
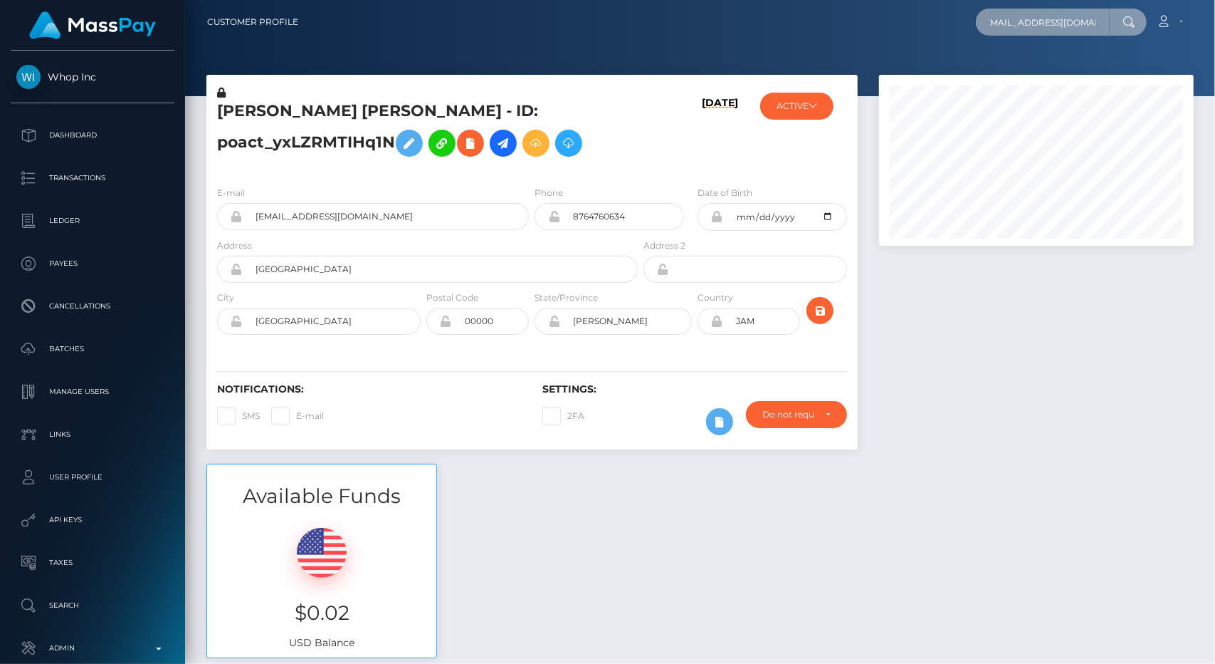
scroll to position [0, 10]
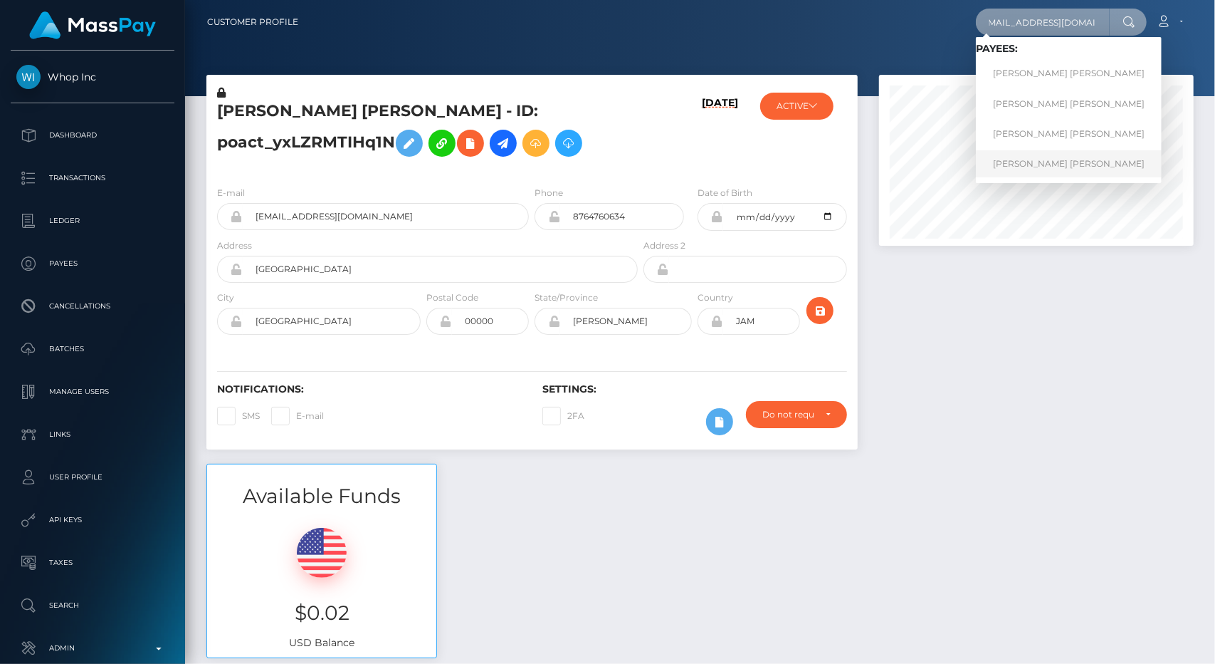
type input "bookedchrissy@gmail.com"
click at [1051, 163] on link "CHRIS ANN COURTNEY ARMSTRONG" at bounding box center [1069, 163] width 186 height 26
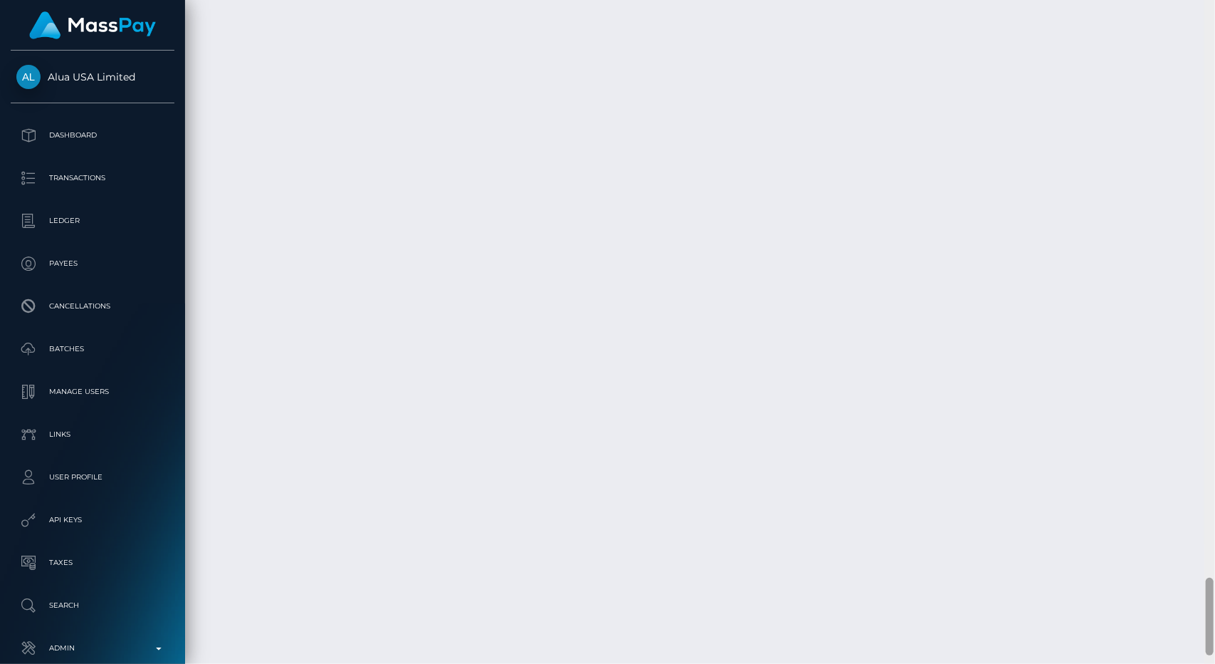
scroll to position [5007, 0]
drag, startPoint x: 1212, startPoint y: 276, endPoint x: 1215, endPoint y: 644, distance: 368.8
click at [1215, 644] on div at bounding box center [1210, 332] width 11 height 664
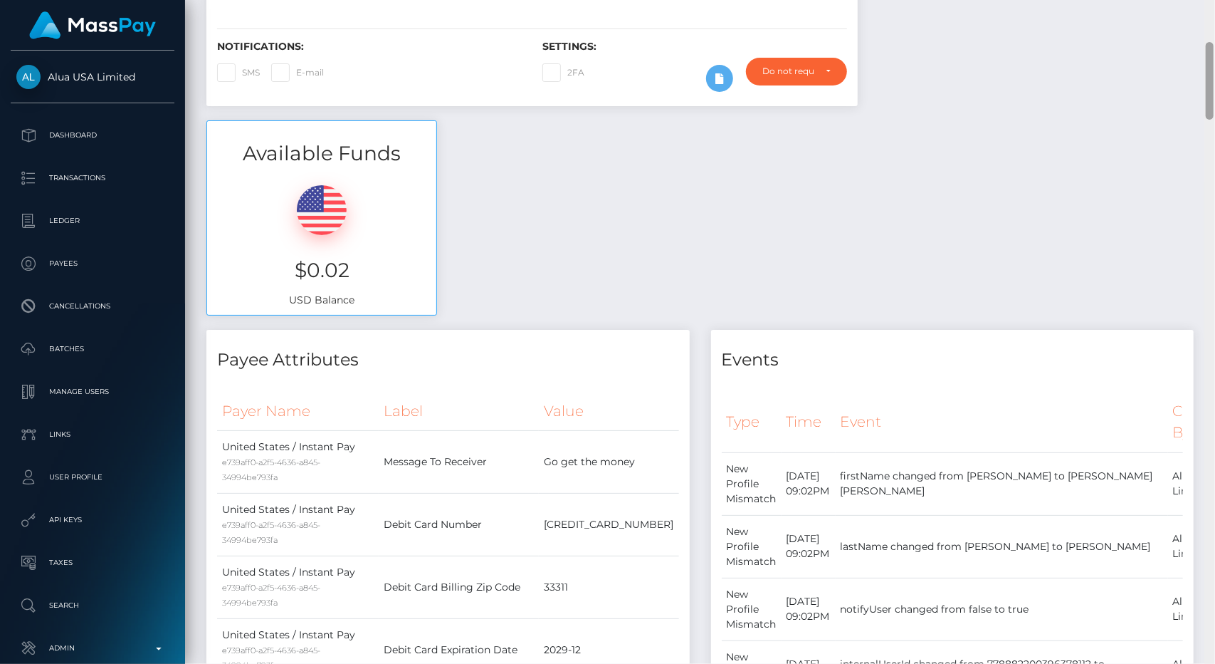
scroll to position [0, 0]
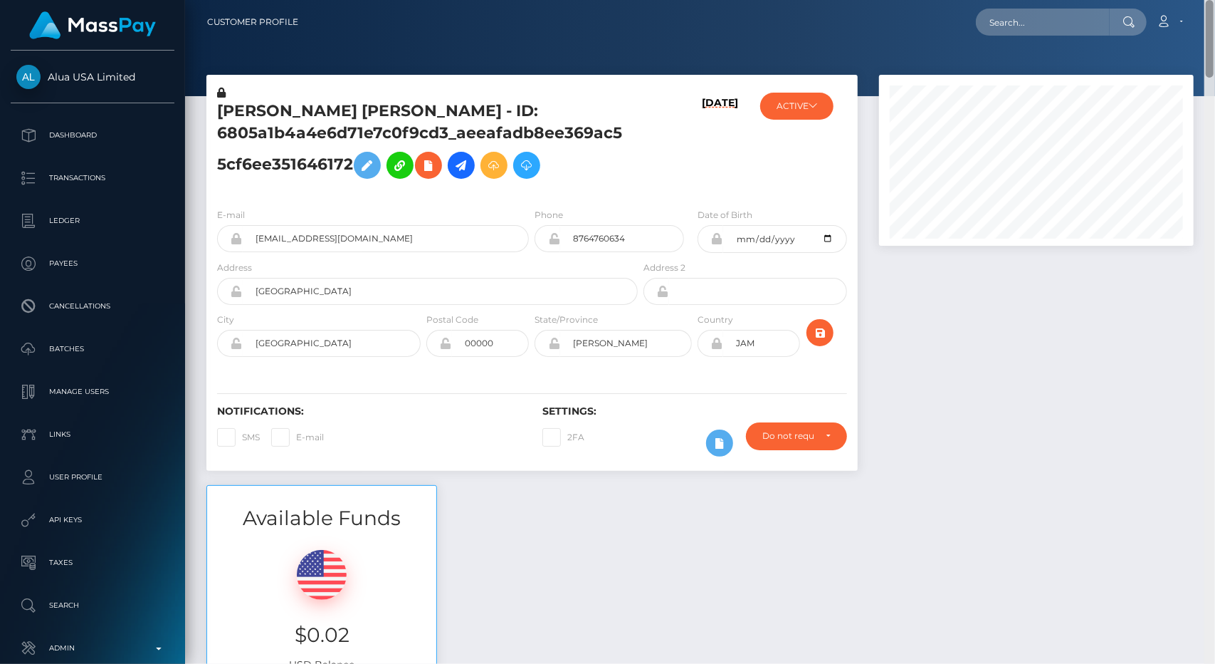
drag, startPoint x: 1212, startPoint y: 605, endPoint x: 1172, endPoint y: -12, distance: 617.9
click at [1172, 0] on html "Alua USA Limited Dashboard Transactions Ledger Payees Batches" at bounding box center [607, 332] width 1215 height 664
